Goal: Task Accomplishment & Management: Manage account settings

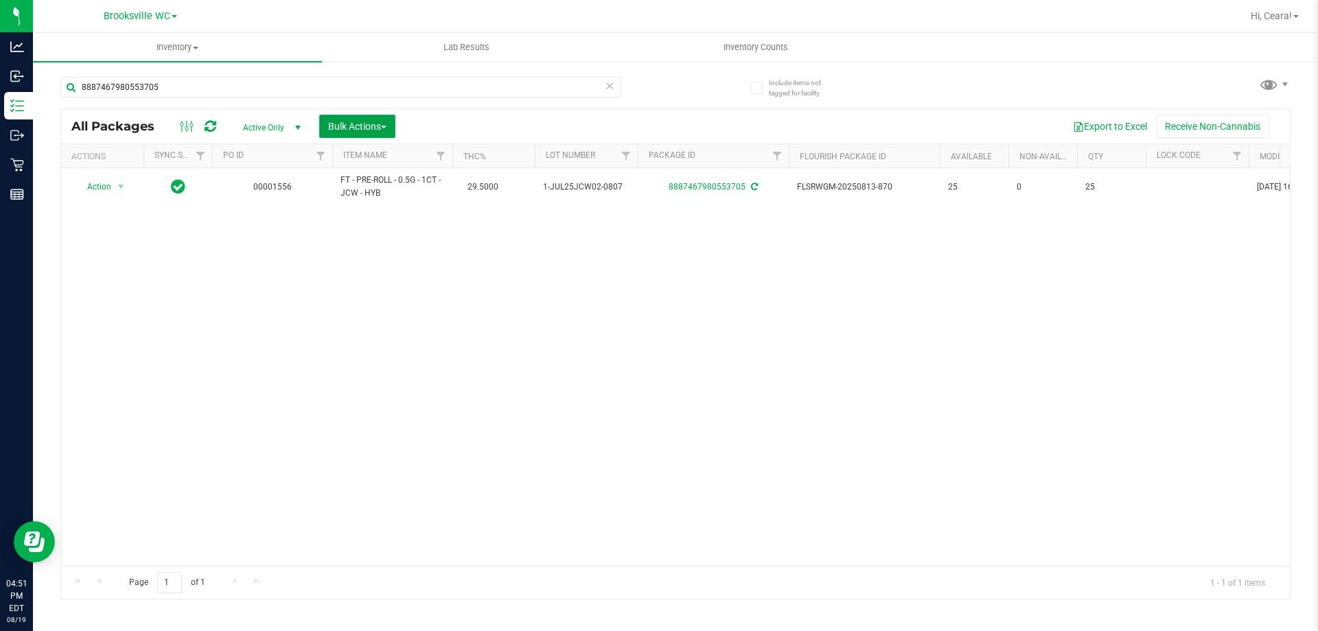
click at [387, 119] on button "Bulk Actions" at bounding box center [357, 126] width 76 height 23
click at [392, 257] on span "Lock/Unlock packages" at bounding box center [374, 258] width 94 height 11
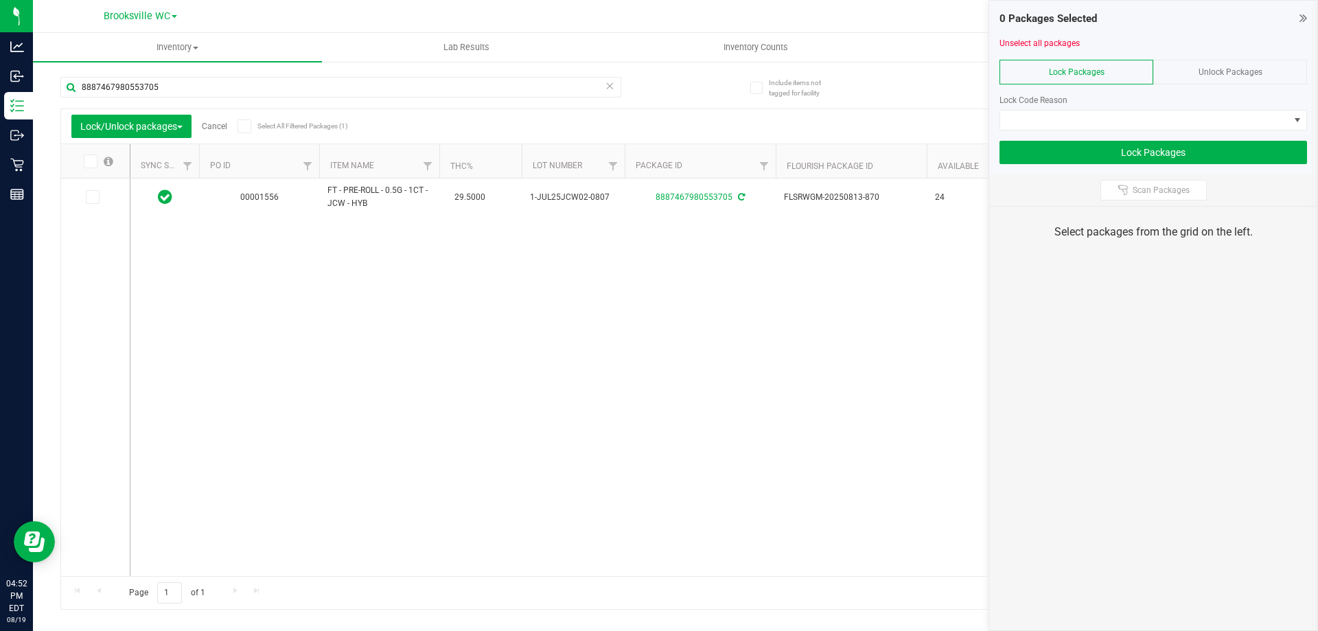
click at [216, 123] on link "Cancel" at bounding box center [214, 127] width 25 height 10
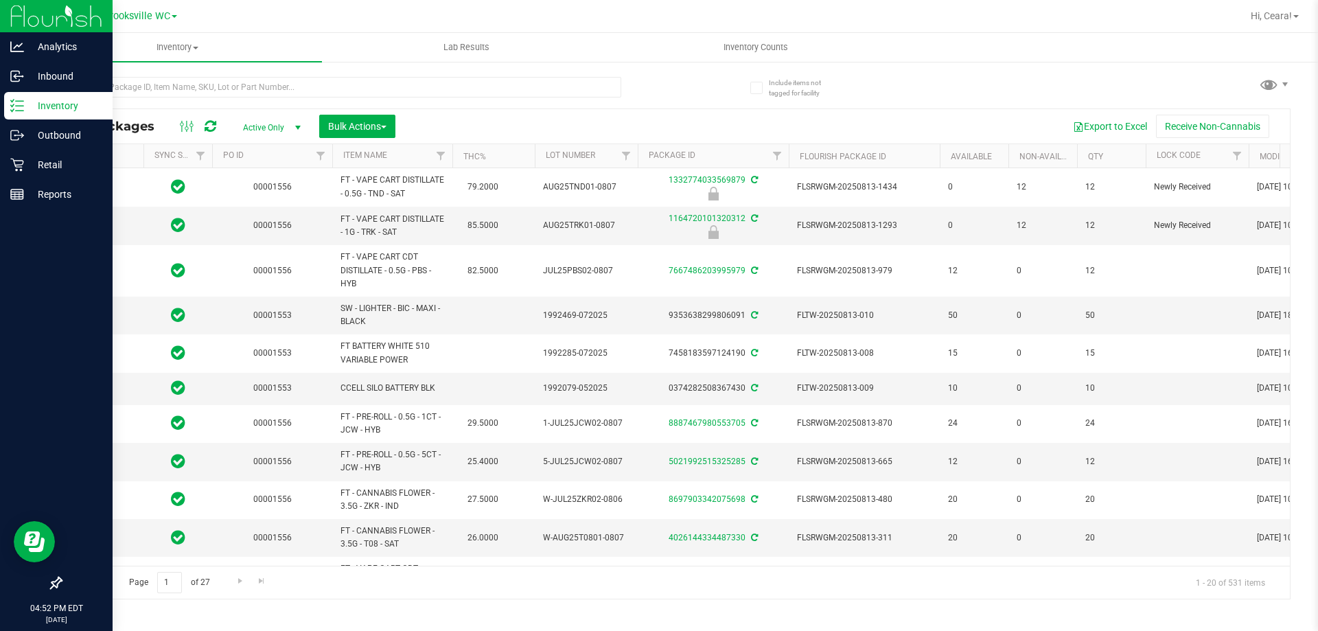
type input "[DATE]"
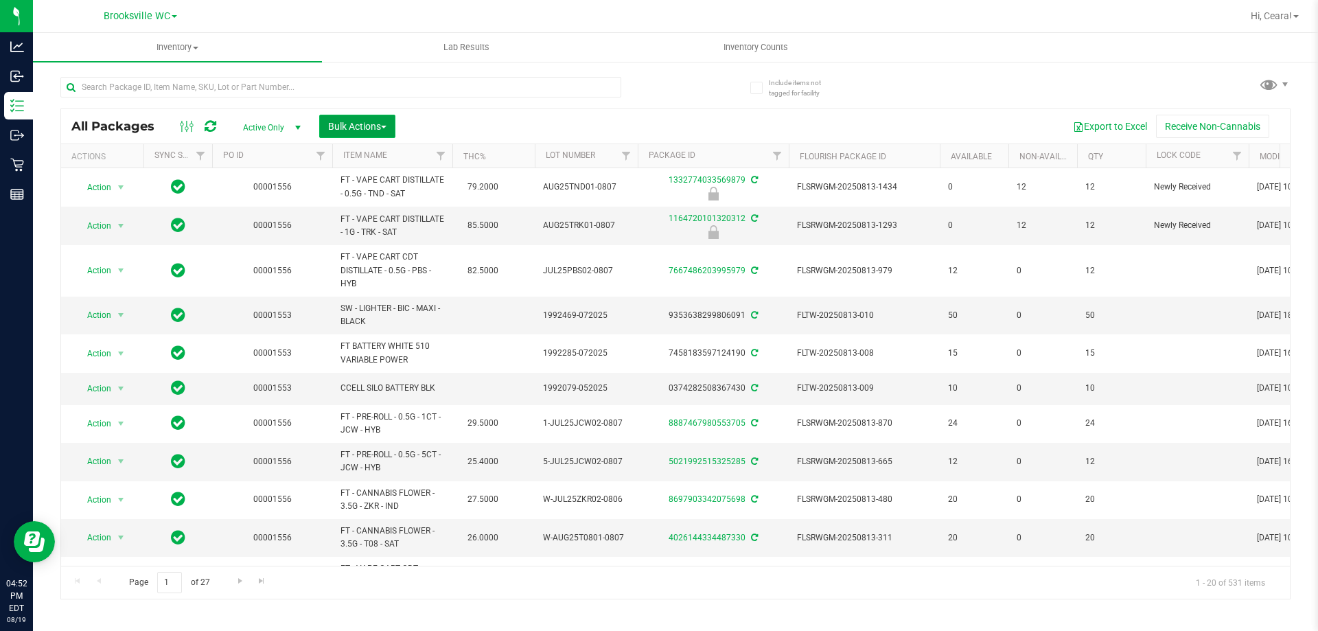
click at [390, 128] on button "Bulk Actions" at bounding box center [357, 126] width 76 height 23
click at [378, 251] on div "Lock/Unlock packages" at bounding box center [383, 260] width 113 height 22
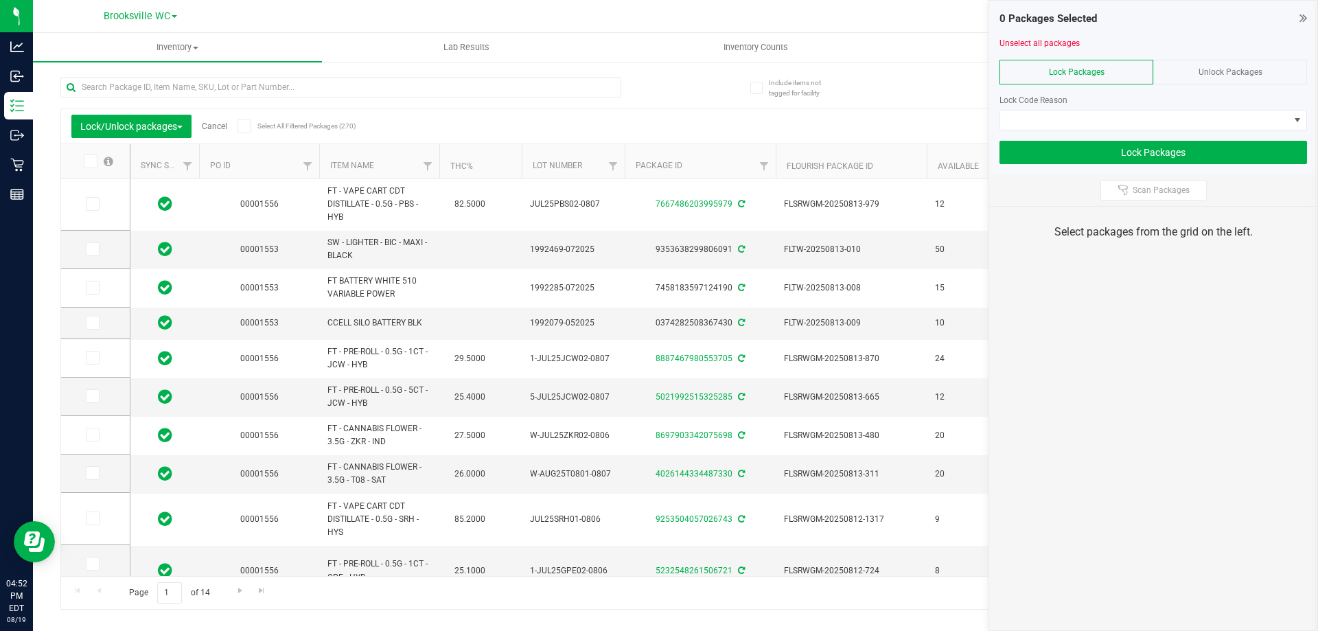
click at [1300, 16] on icon at bounding box center [1304, 18] width 8 height 14
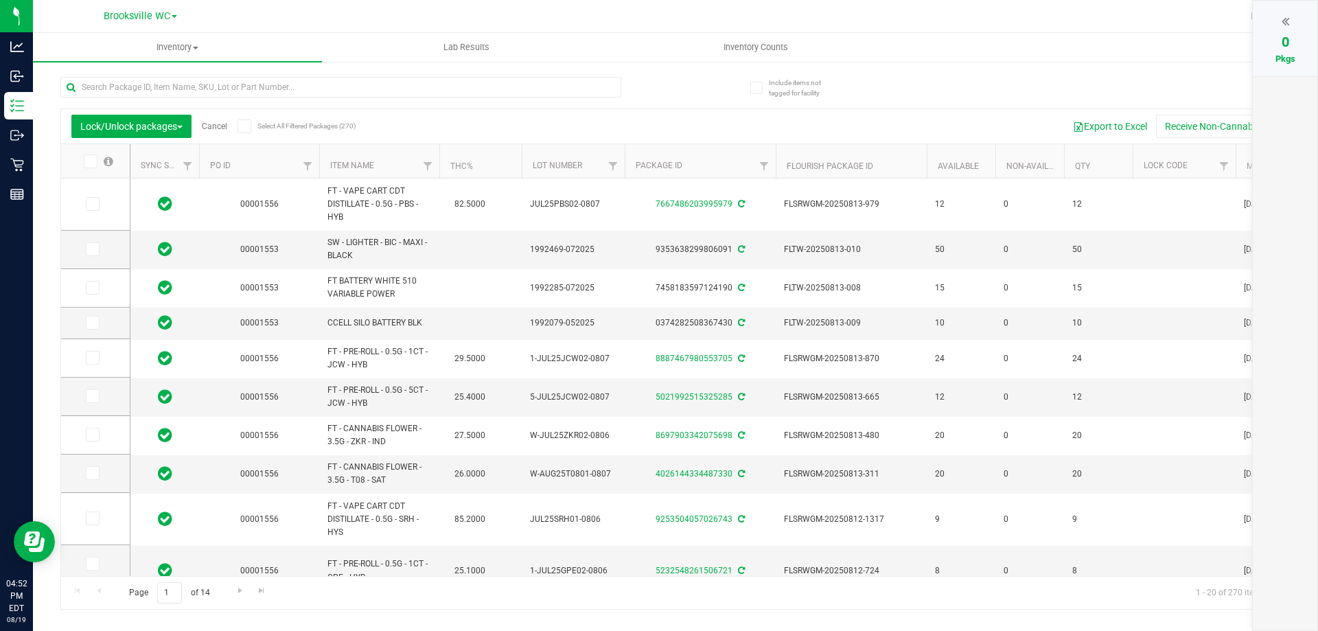
click at [396, 161] on th "Item Name" at bounding box center [379, 161] width 120 height 34
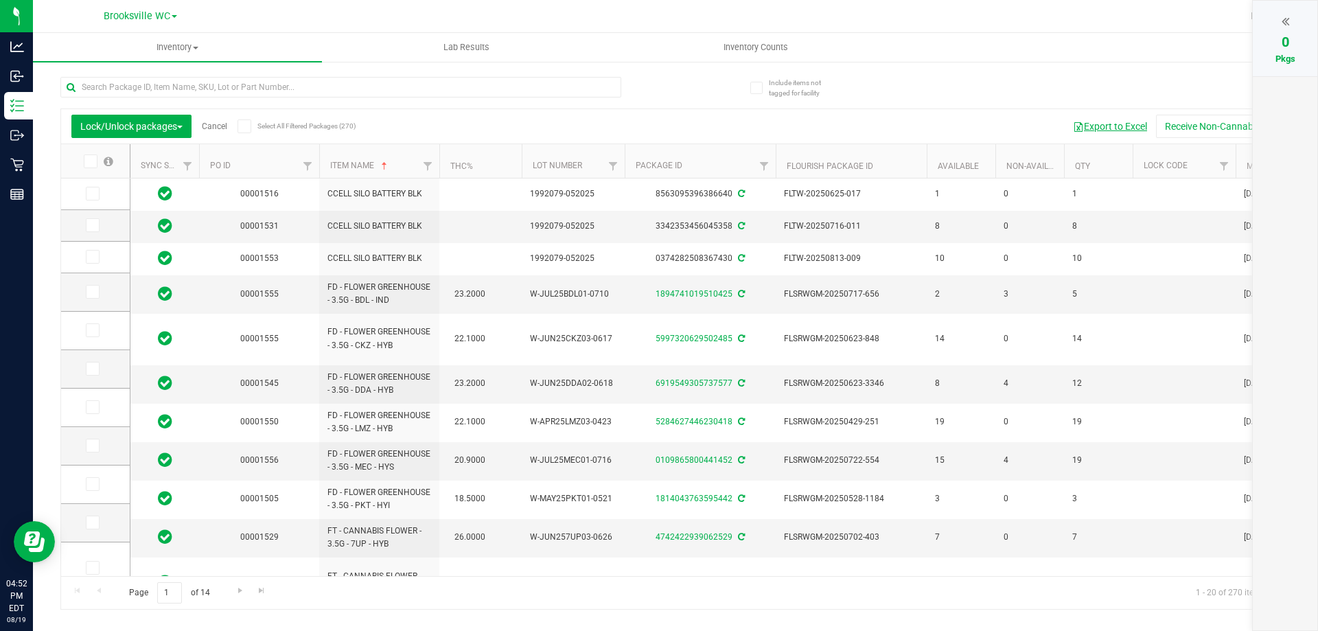
drag, startPoint x: 1102, startPoint y: 133, endPoint x: 1090, endPoint y: 25, distance: 107.7
click at [1090, 25] on div "Brooksville WC Hi, [GEOGRAPHIC_DATA]! Inventory All packages All inventory Wast…" at bounding box center [675, 315] width 1285 height 631
click at [1101, 130] on button "Export to Excel" at bounding box center [1110, 126] width 92 height 23
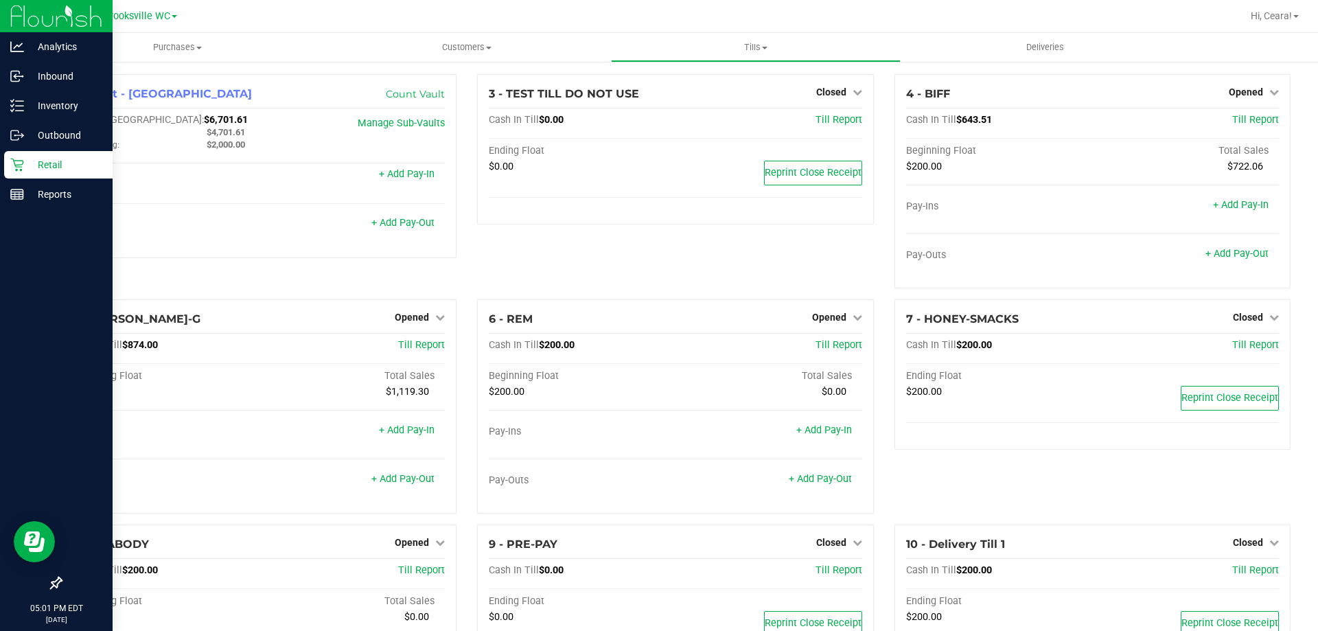
click at [57, 162] on p "Retail" at bounding box center [65, 165] width 82 height 16
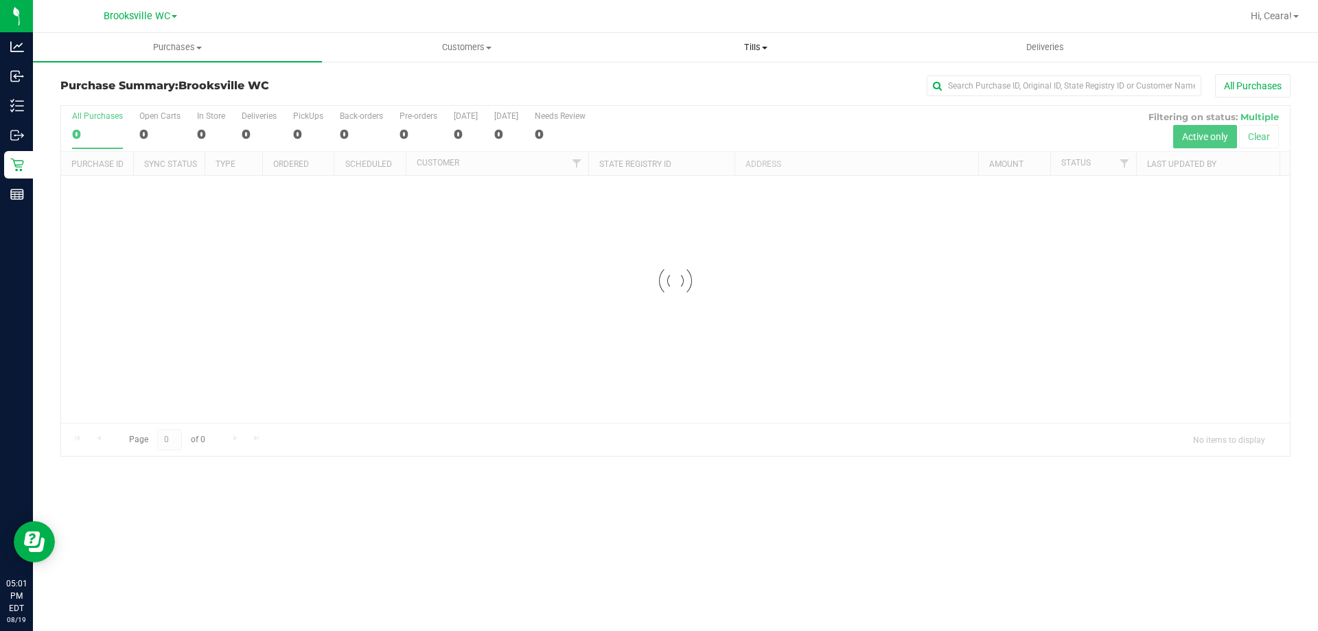
click at [754, 44] on span "Tills" at bounding box center [756, 47] width 288 height 12
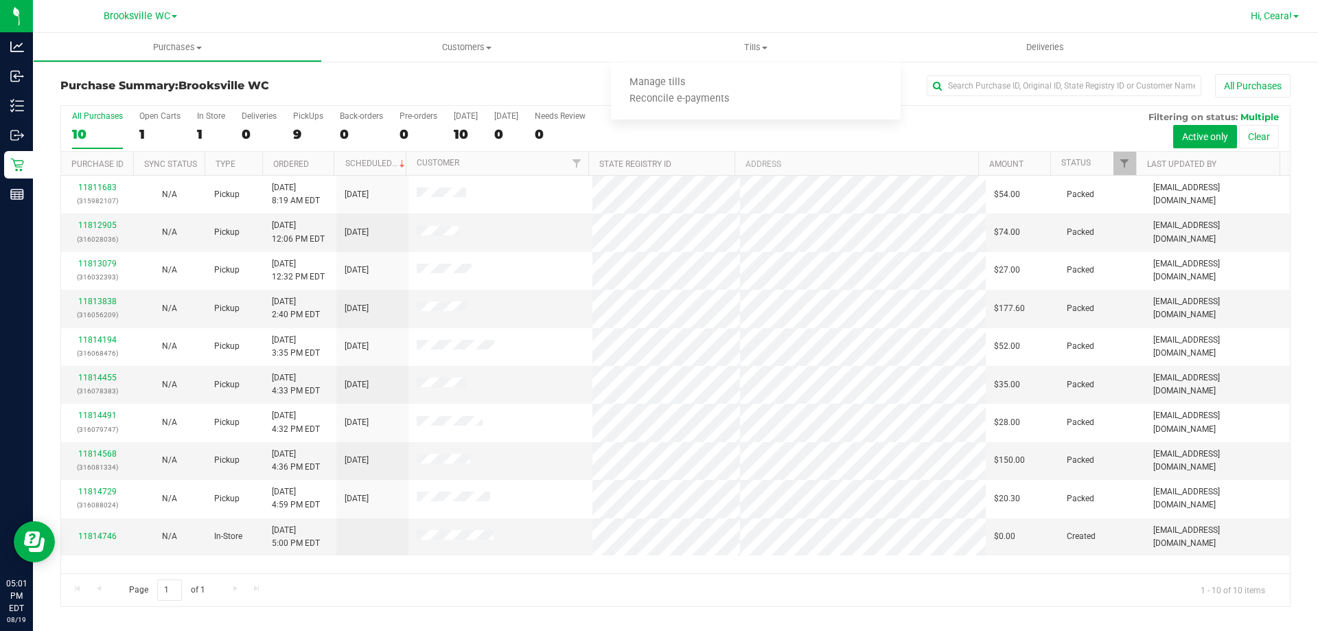
click at [1287, 13] on span "Hi, Ceara!" at bounding box center [1271, 15] width 41 height 11
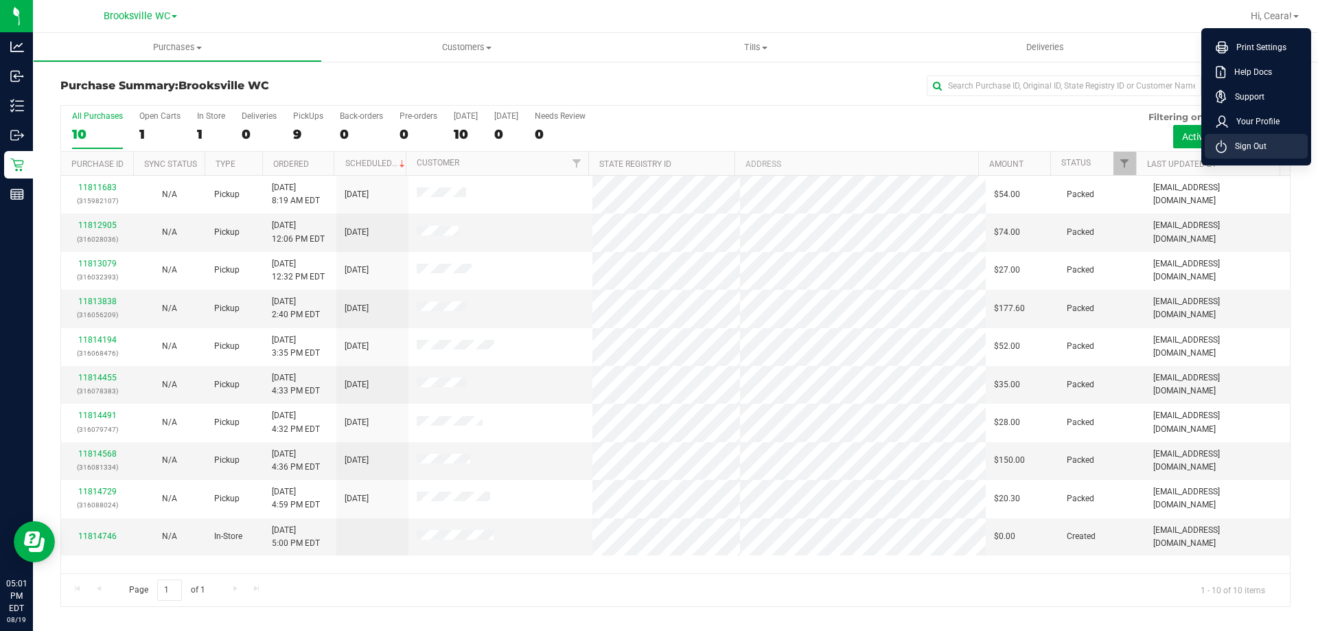
click at [1252, 143] on span "Sign Out" at bounding box center [1247, 146] width 40 height 14
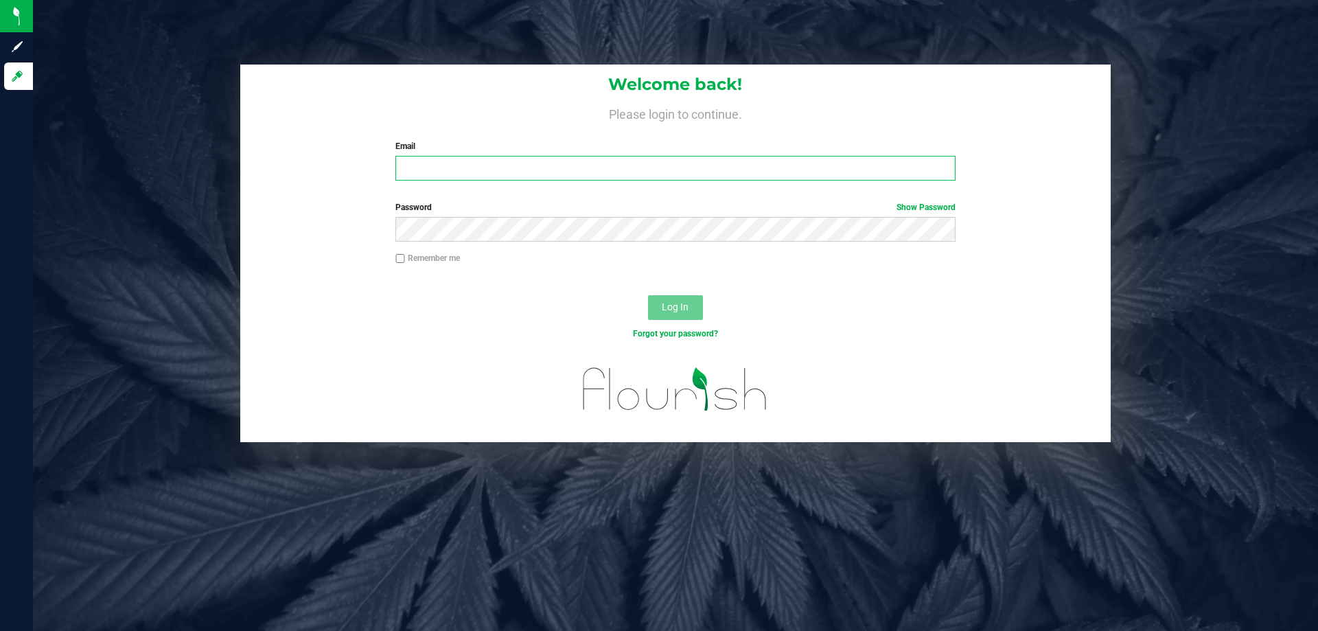
click at [499, 165] on input "Email" at bounding box center [675, 168] width 560 height 25
type input "Ebell@liveparallel.com"
click at [648, 295] on button "Log In" at bounding box center [675, 307] width 55 height 25
